Goal: Transaction & Acquisition: Purchase product/service

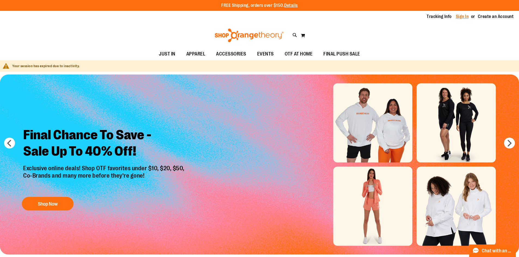
type input "**********"
click at [464, 18] on link "Sign In" at bounding box center [462, 17] width 13 height 6
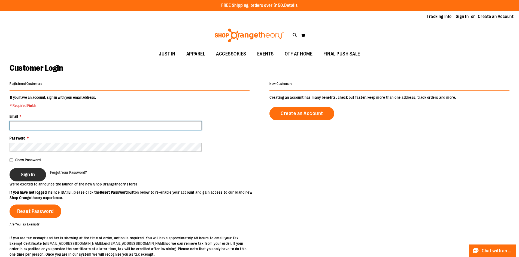
type input "**********"
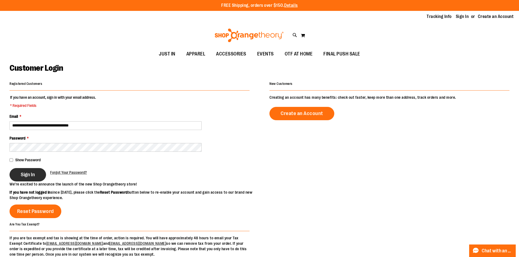
type input "**********"
click at [34, 174] on span "Sign In" at bounding box center [28, 175] width 14 height 6
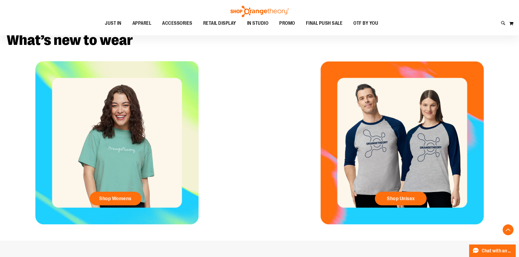
scroll to position [245, 0]
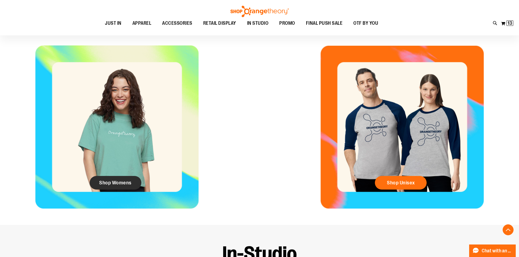
type input "**********"
click at [119, 183] on span "Shop Womens" at bounding box center [115, 183] width 32 height 6
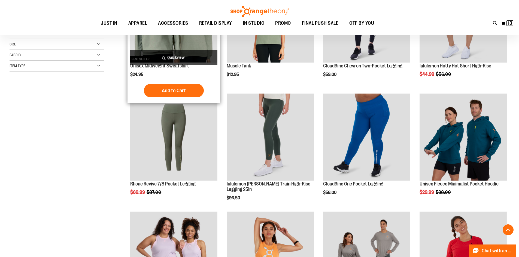
scroll to position [136, 0]
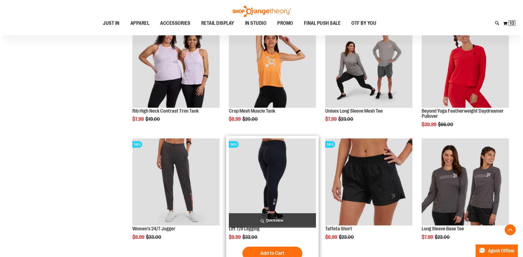
scroll to position [354, 0]
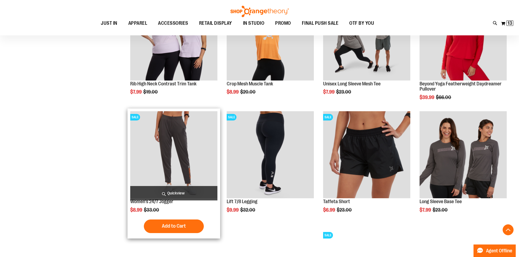
type input "**********"
click at [190, 190] on span "Quickview" at bounding box center [173, 193] width 87 height 14
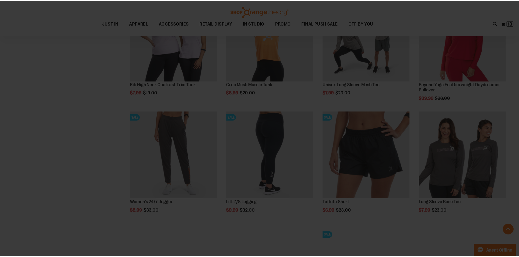
scroll to position [0, 0]
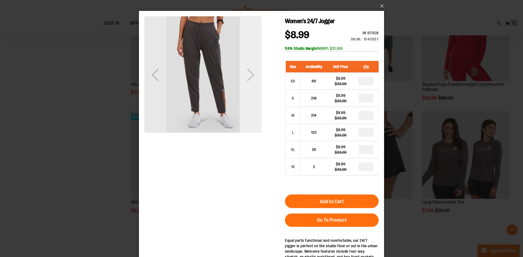
click at [256, 69] on div "Next" at bounding box center [251, 75] width 22 height 22
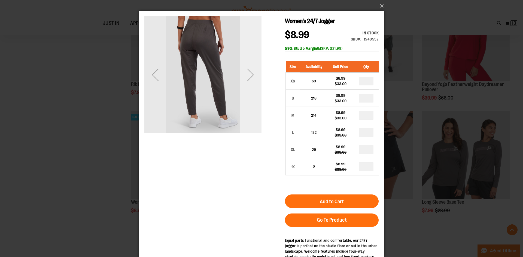
click at [256, 69] on div "Next" at bounding box center [251, 75] width 22 height 22
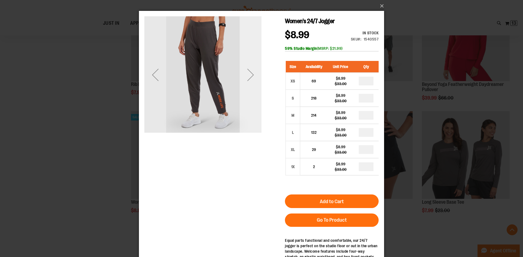
click at [256, 69] on div "Next" at bounding box center [251, 75] width 22 height 22
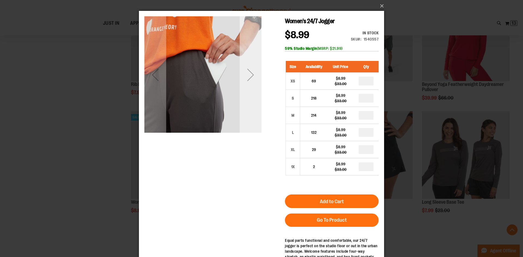
click at [256, 69] on div "Next" at bounding box center [251, 75] width 22 height 22
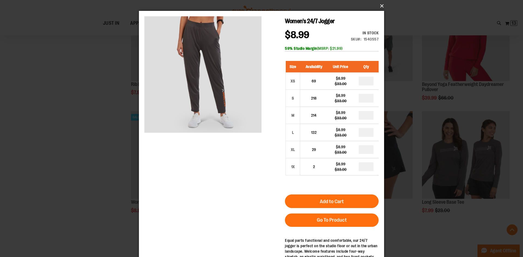
click at [384, 5] on button "×" at bounding box center [263, 6] width 245 height 12
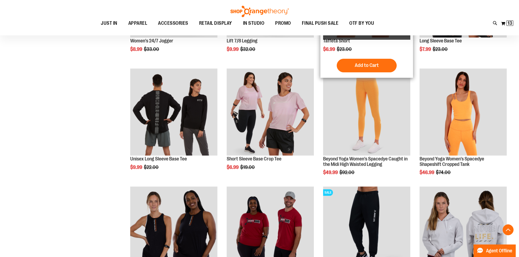
scroll to position [517, 0]
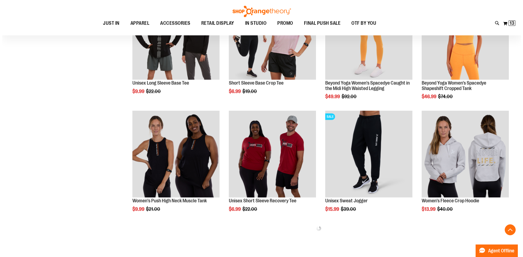
scroll to position [599, 0]
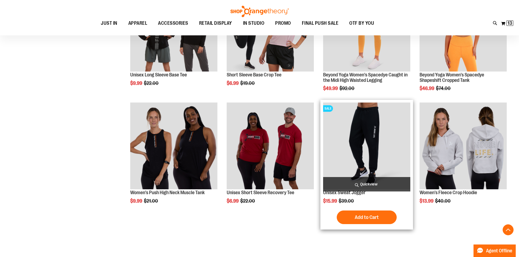
click at [349, 183] on span "Quickview" at bounding box center [366, 184] width 87 height 14
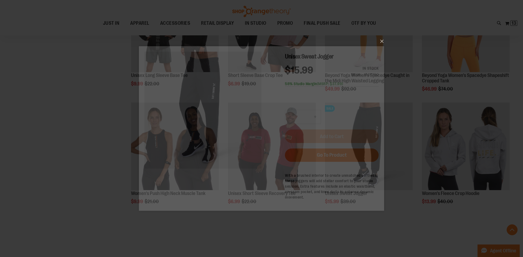
scroll to position [0, 0]
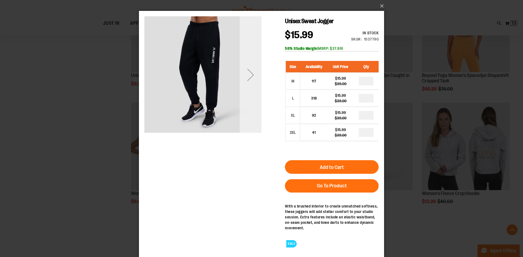
click at [251, 82] on div "Next" at bounding box center [251, 75] width 22 height 22
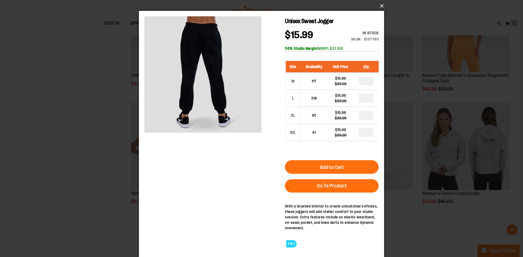
click at [381, 3] on button "×" at bounding box center [263, 6] width 245 height 12
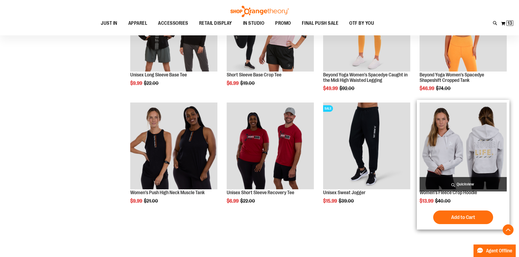
click at [449, 183] on span "Quickview" at bounding box center [463, 184] width 87 height 14
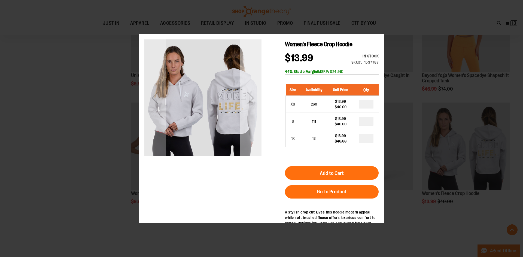
click at [258, 98] on div "Next" at bounding box center [251, 98] width 22 height 22
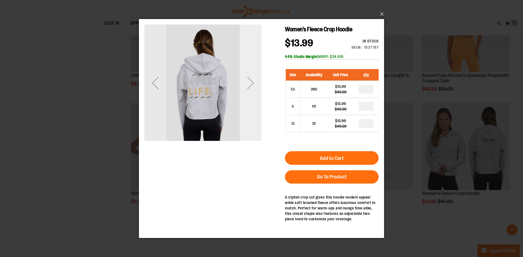
click at [258, 90] on div "Next" at bounding box center [251, 83] width 22 height 22
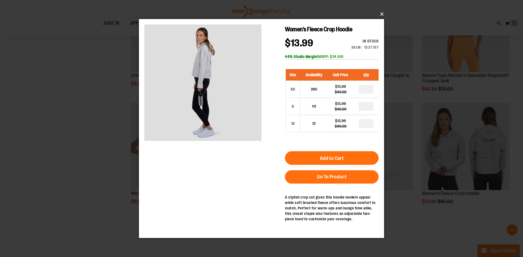
click at [383, 13] on button "×" at bounding box center [263, 14] width 245 height 12
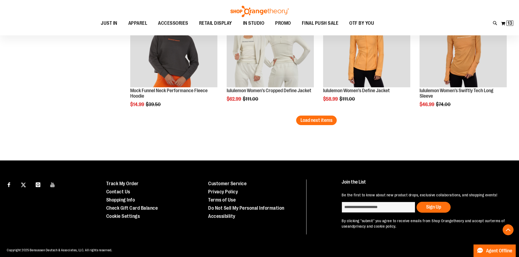
scroll to position [1061, 0]
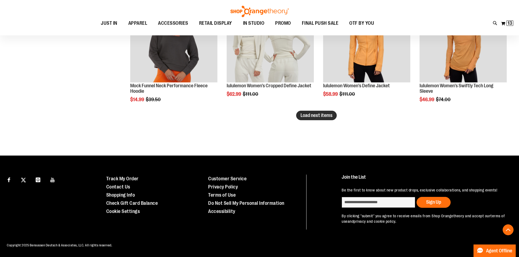
click at [302, 116] on span "Load next items" at bounding box center [316, 115] width 32 height 5
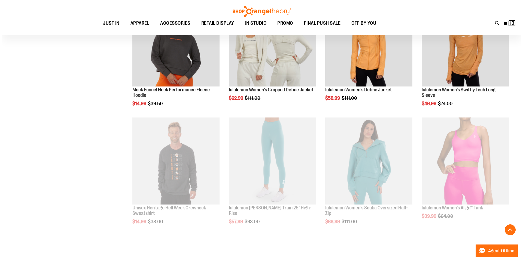
scroll to position [1061, 0]
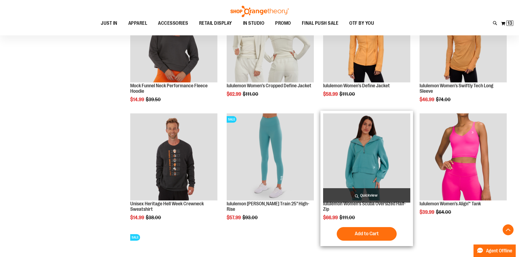
click at [348, 197] on span "Quickview" at bounding box center [366, 196] width 87 height 14
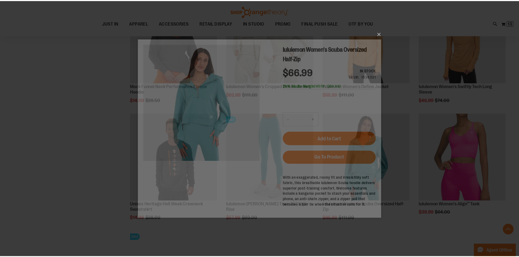
scroll to position [0, 0]
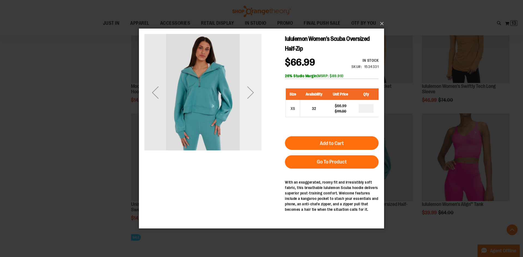
click at [244, 98] on div "Next" at bounding box center [251, 93] width 22 height 22
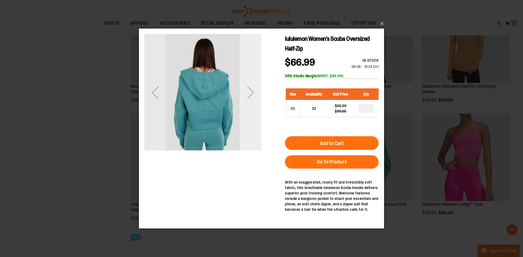
click at [244, 98] on div "Next" at bounding box center [251, 93] width 22 height 22
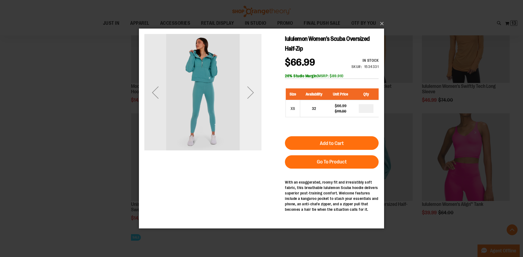
click at [244, 98] on div "Next" at bounding box center [251, 93] width 22 height 22
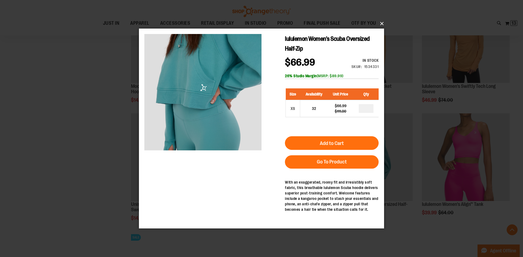
click at [379, 25] on button "×" at bounding box center [263, 24] width 245 height 12
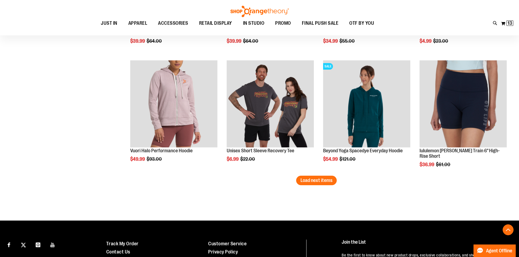
scroll to position [1360, 0]
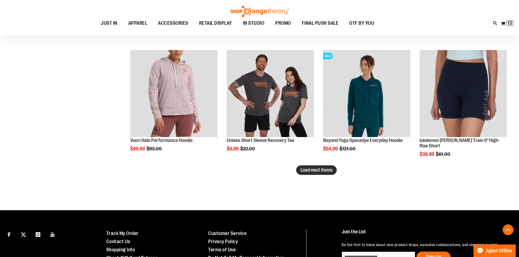
click at [313, 166] on button "Load next items" at bounding box center [316, 171] width 41 height 10
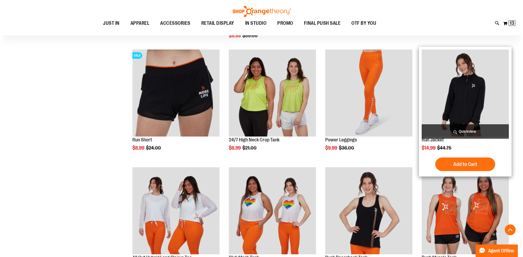
scroll to position [1605, 0]
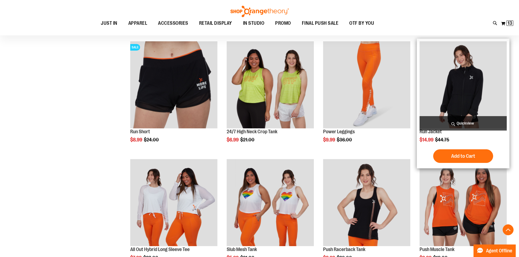
click at [469, 118] on span "Quickview" at bounding box center [463, 123] width 87 height 14
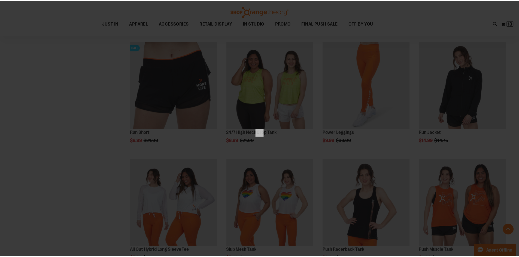
scroll to position [0, 0]
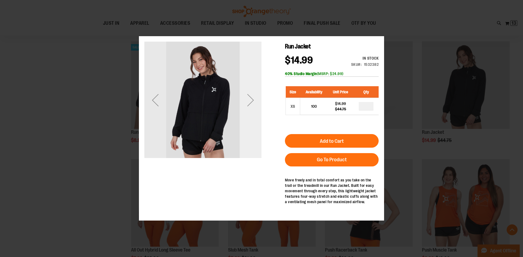
click at [250, 111] on div "Next" at bounding box center [251, 100] width 22 height 22
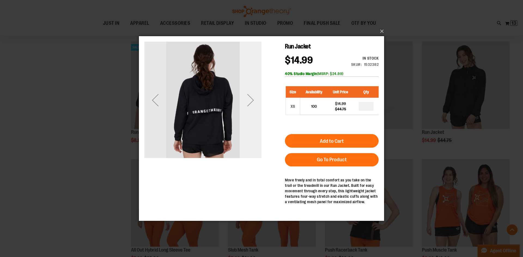
click at [250, 110] on div "Next" at bounding box center [251, 100] width 22 height 22
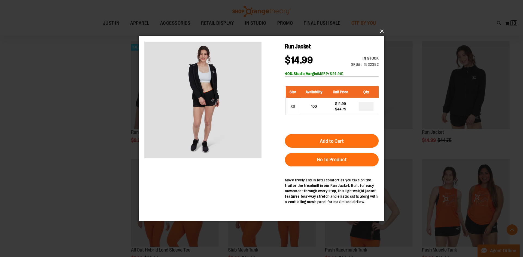
click at [379, 29] on button "×" at bounding box center [263, 31] width 245 height 12
